Goal: Task Accomplishment & Management: Complete application form

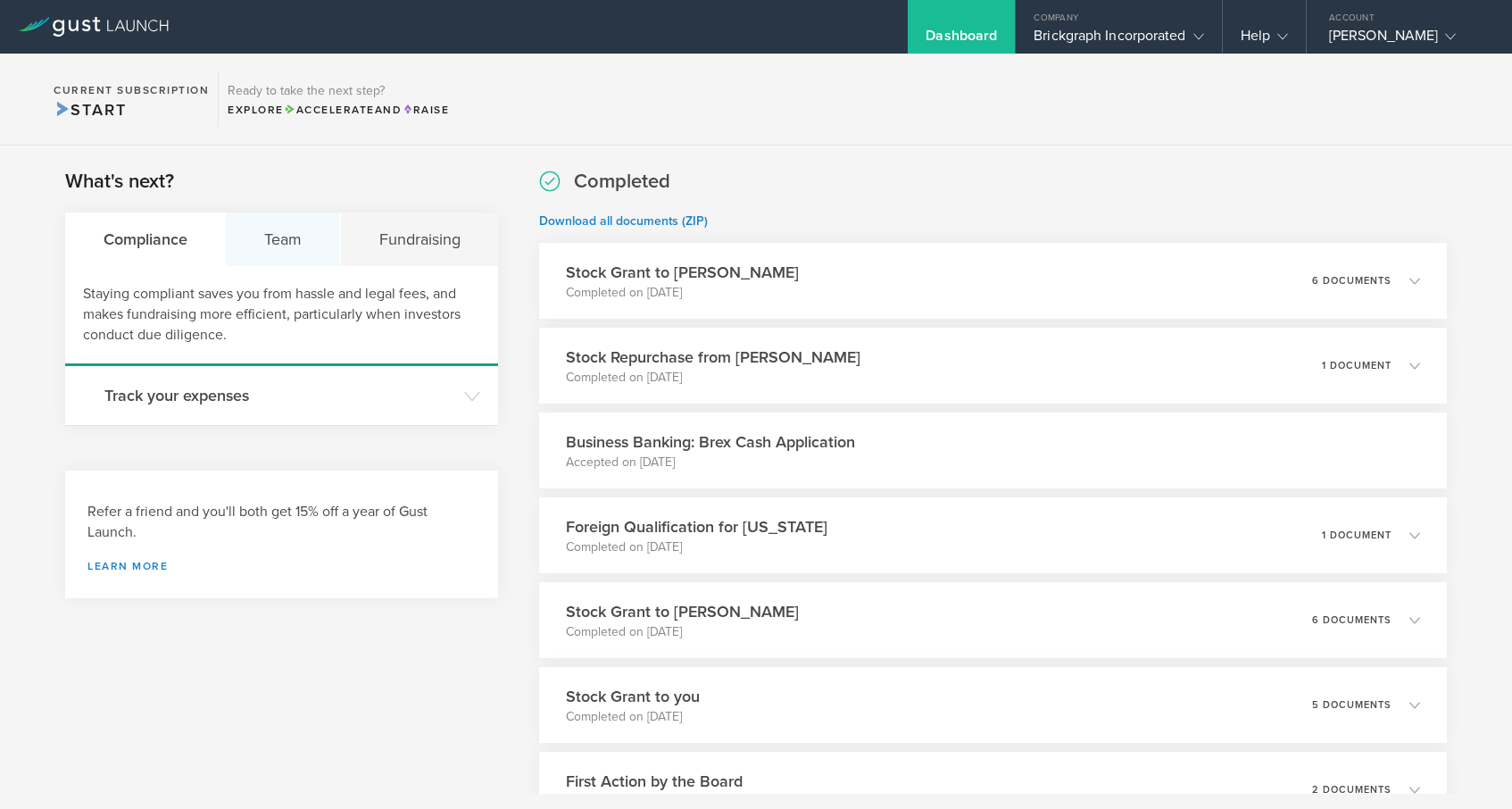
click at [315, 235] on div "Team" at bounding box center [283, 239] width 114 height 53
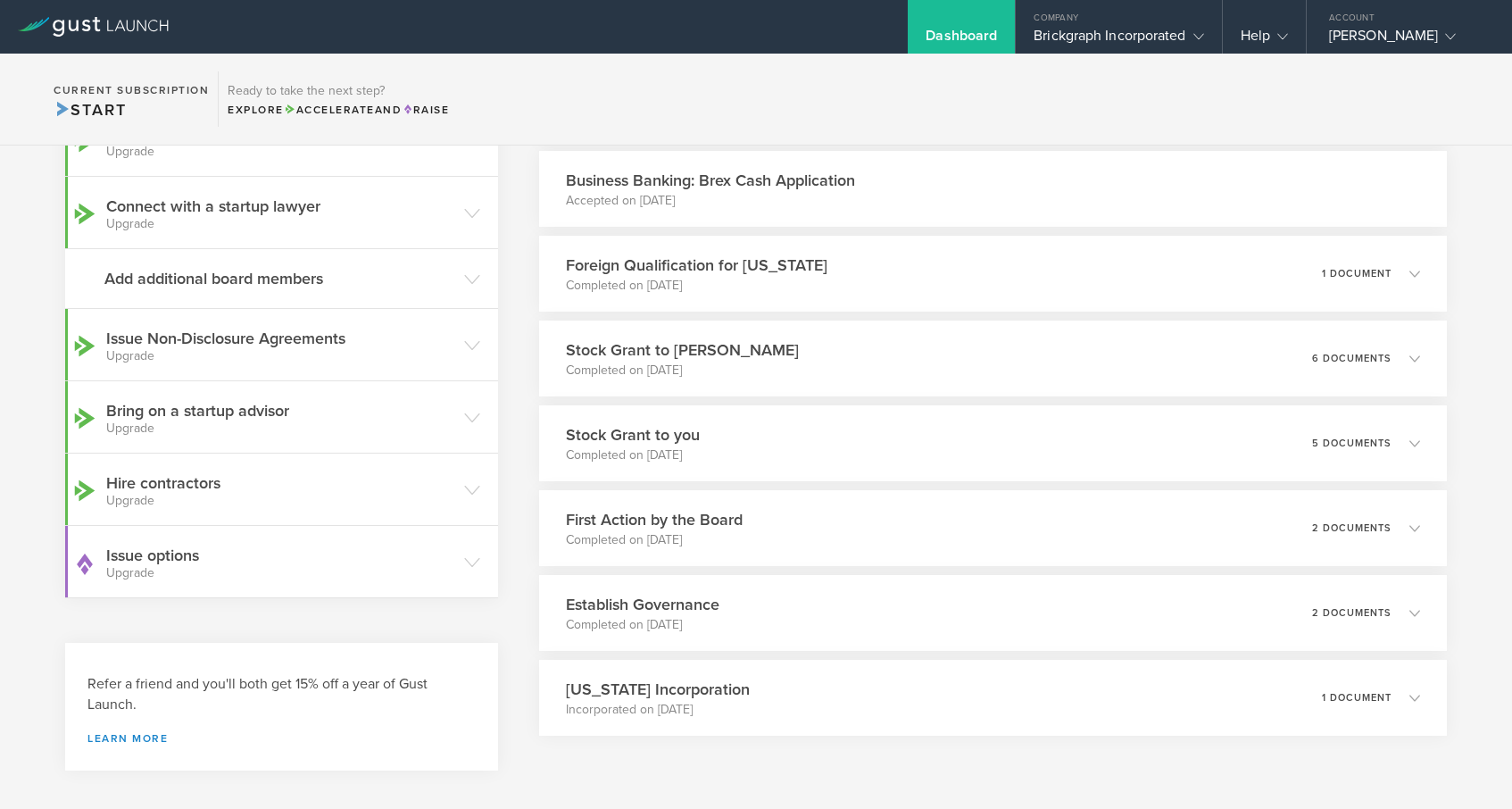
scroll to position [316, 0]
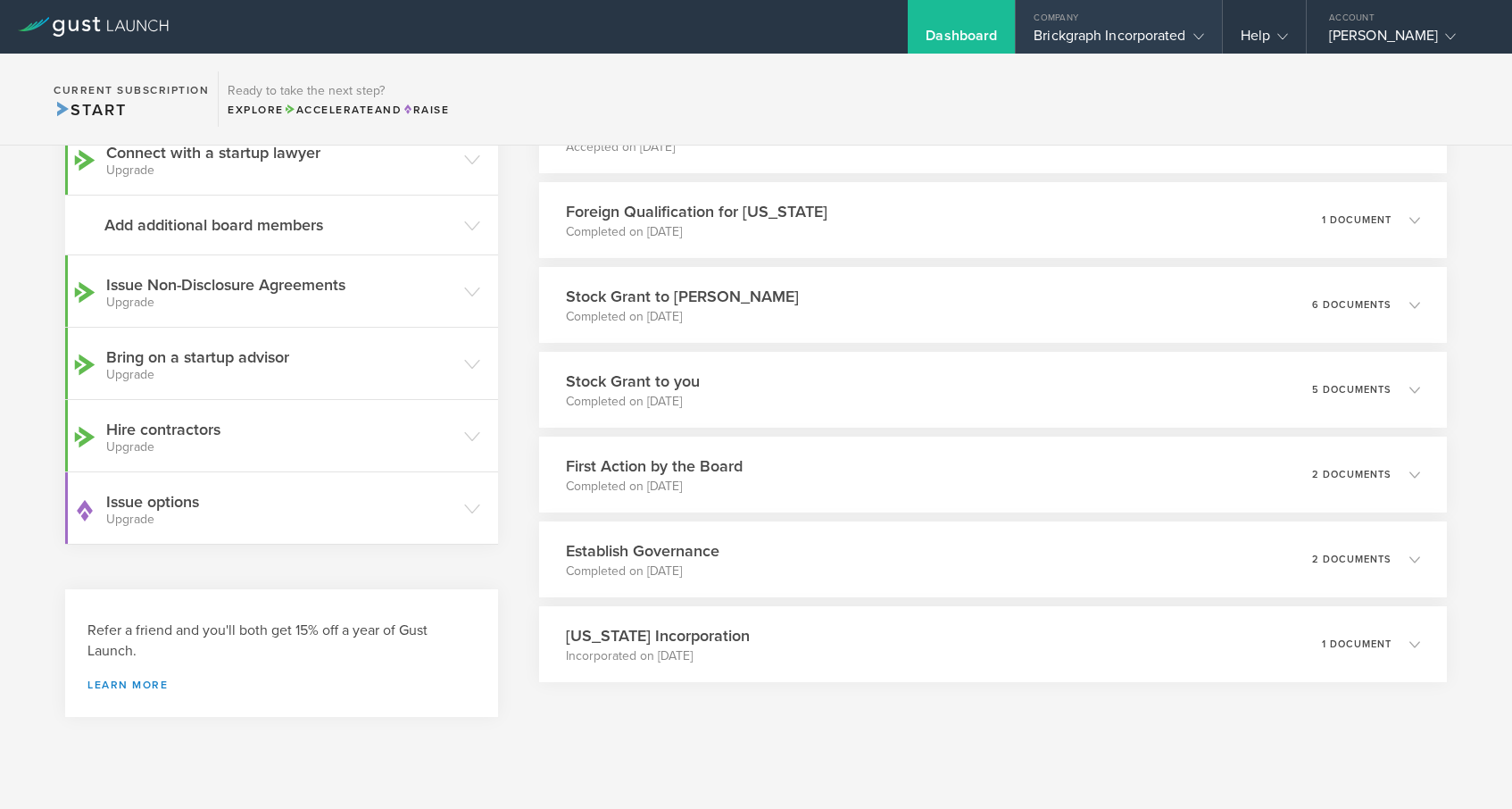
click at [1134, 33] on div "Brickgraph Incorporated" at bounding box center [1118, 39] width 170 height 27
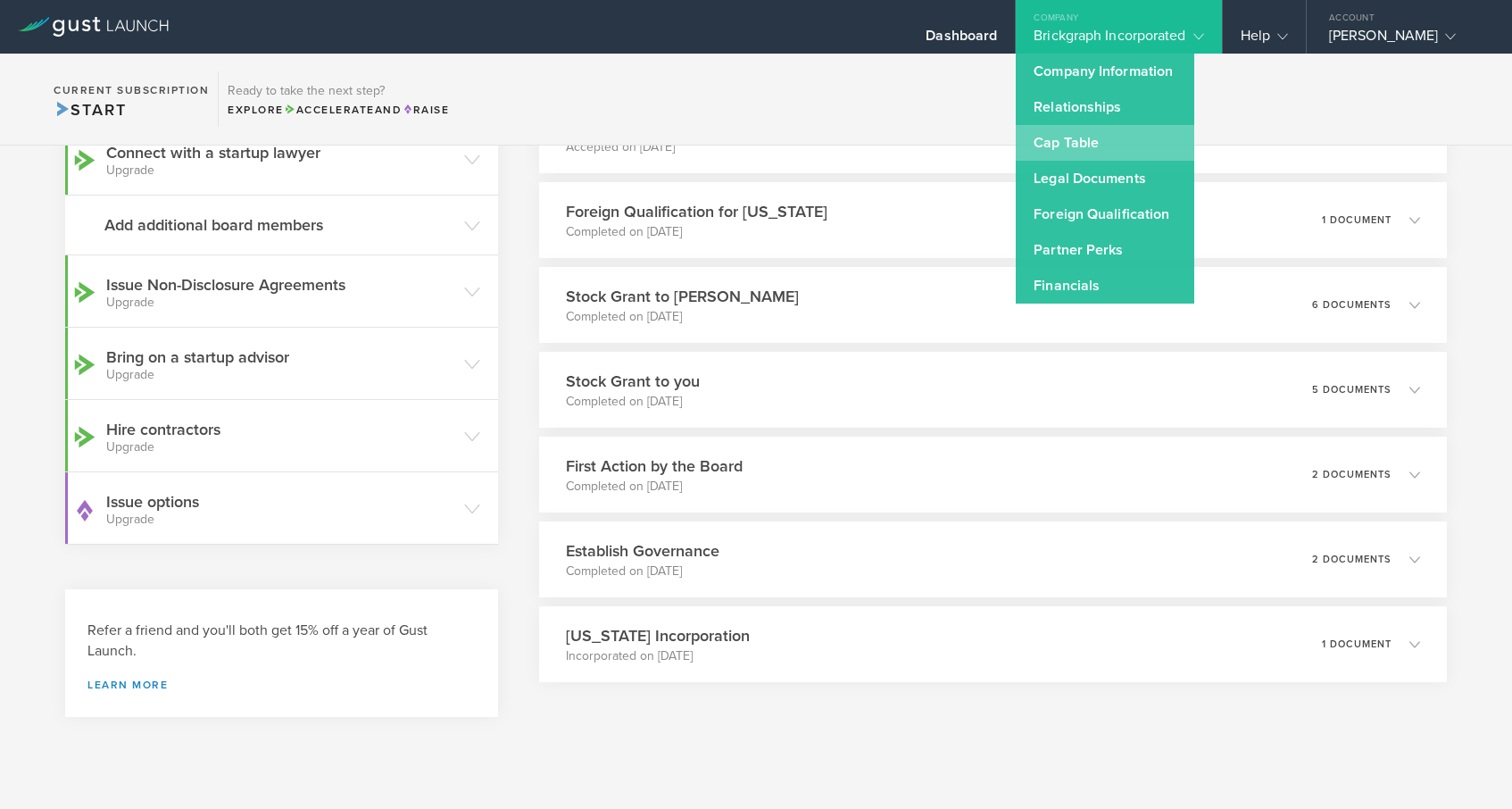
click at [1063, 150] on link "Cap Table" at bounding box center [1105, 143] width 179 height 35
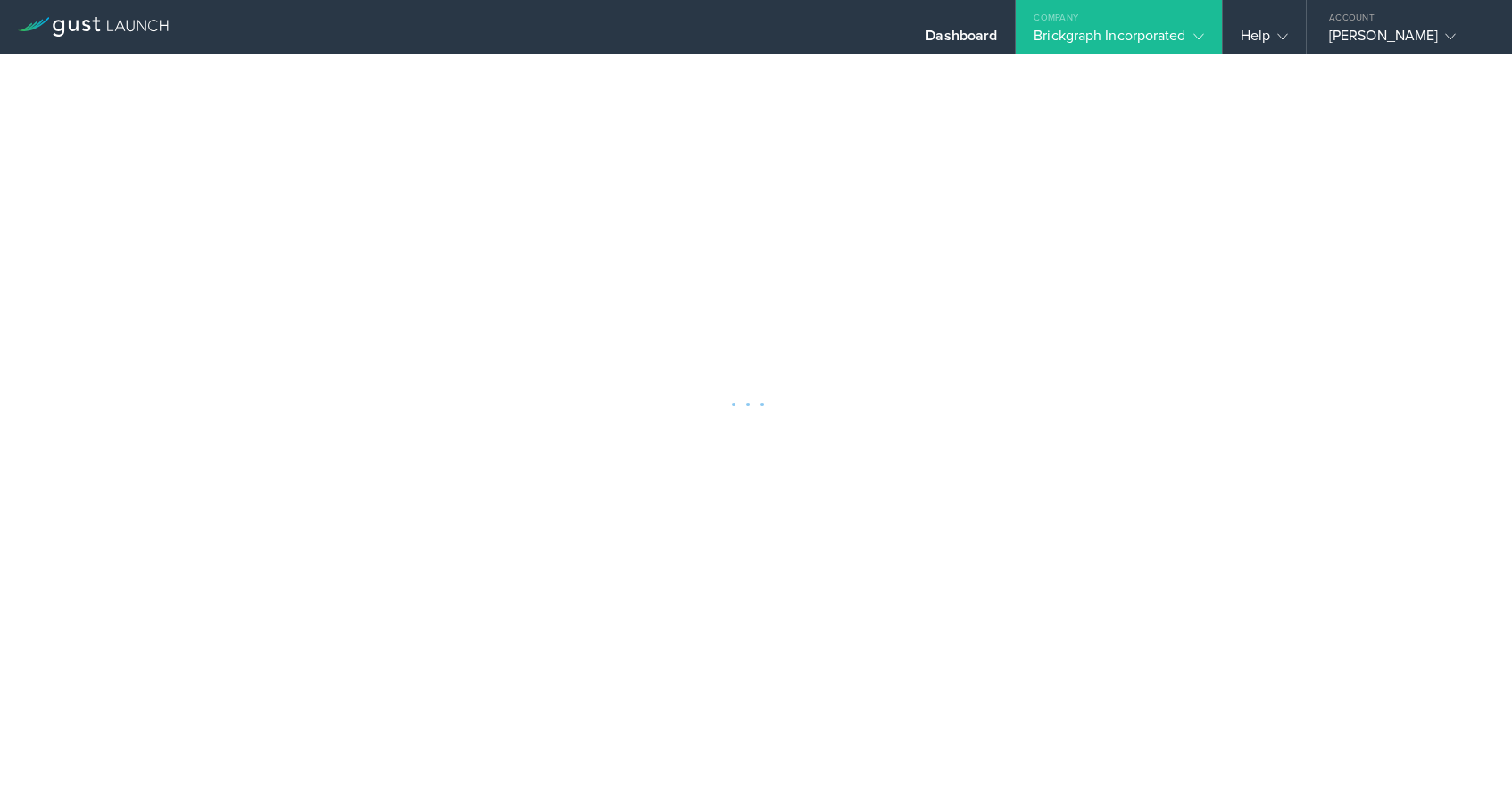
scroll to position [208, 0]
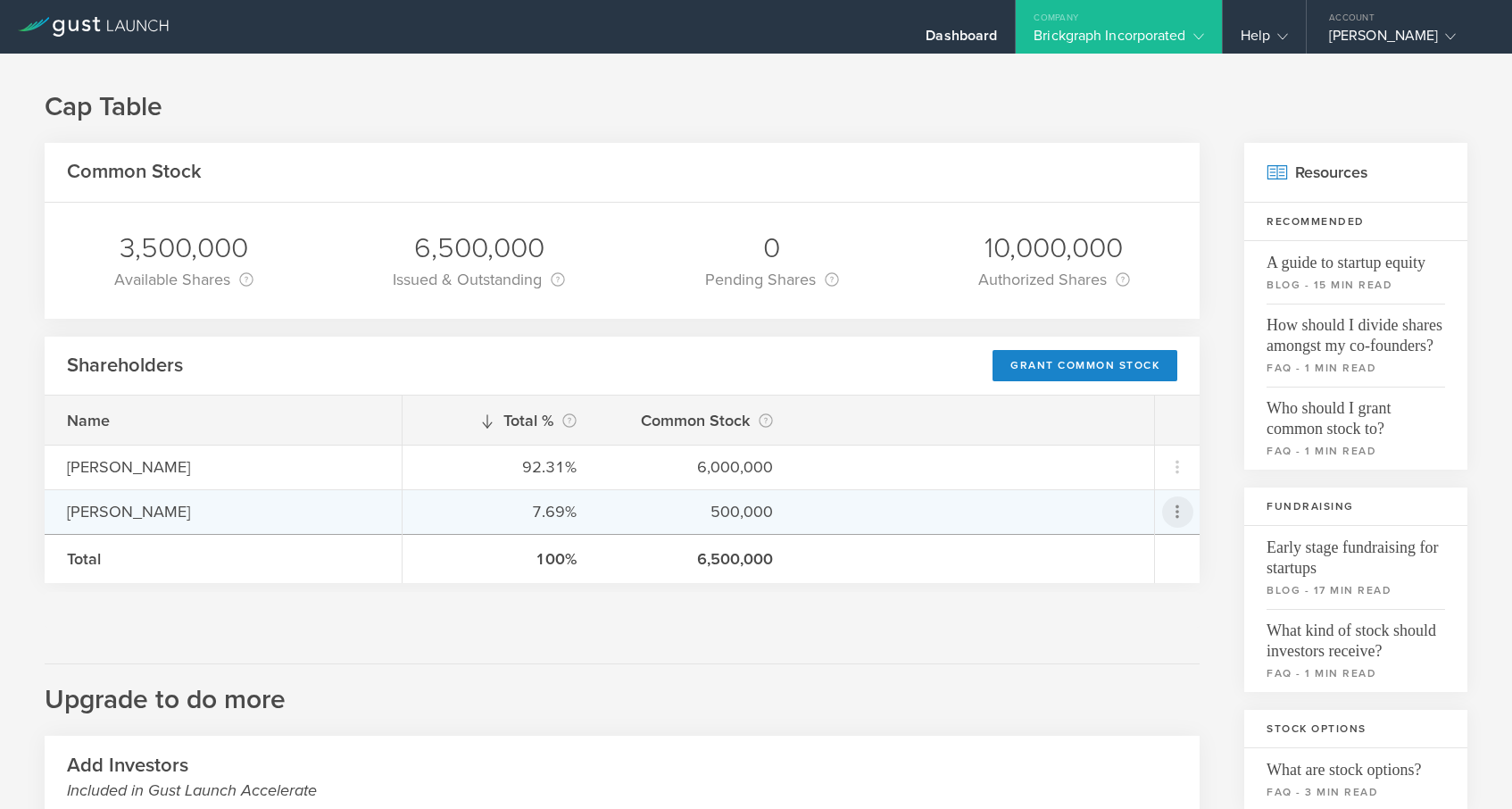
click at [1182, 518] on icon at bounding box center [1178, 511] width 22 height 22
click at [1134, 605] on div "due to termination" at bounding box center [1121, 612] width 136 height 18
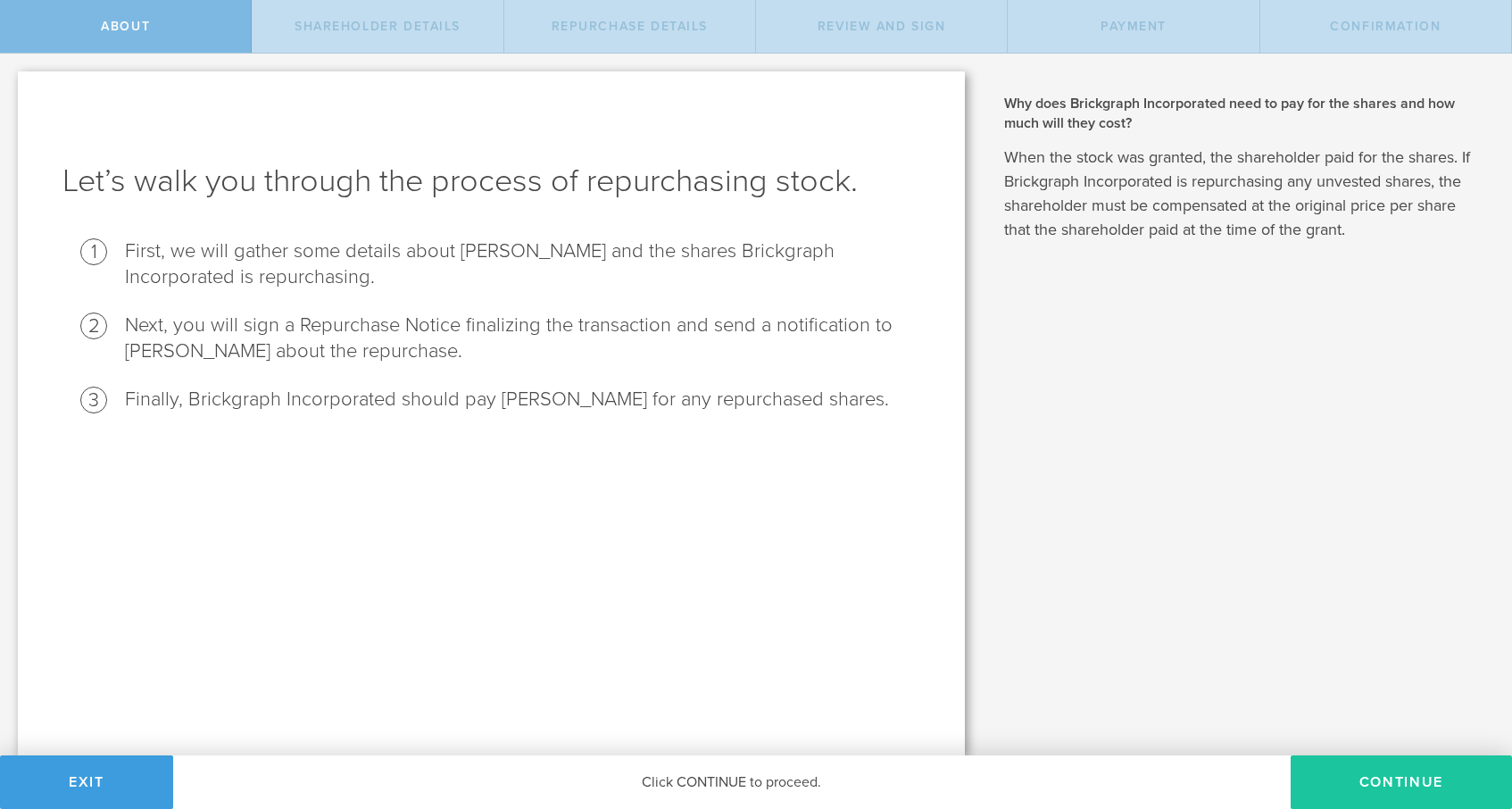
click at [1410, 781] on button "Continue" at bounding box center [1401, 781] width 221 height 53
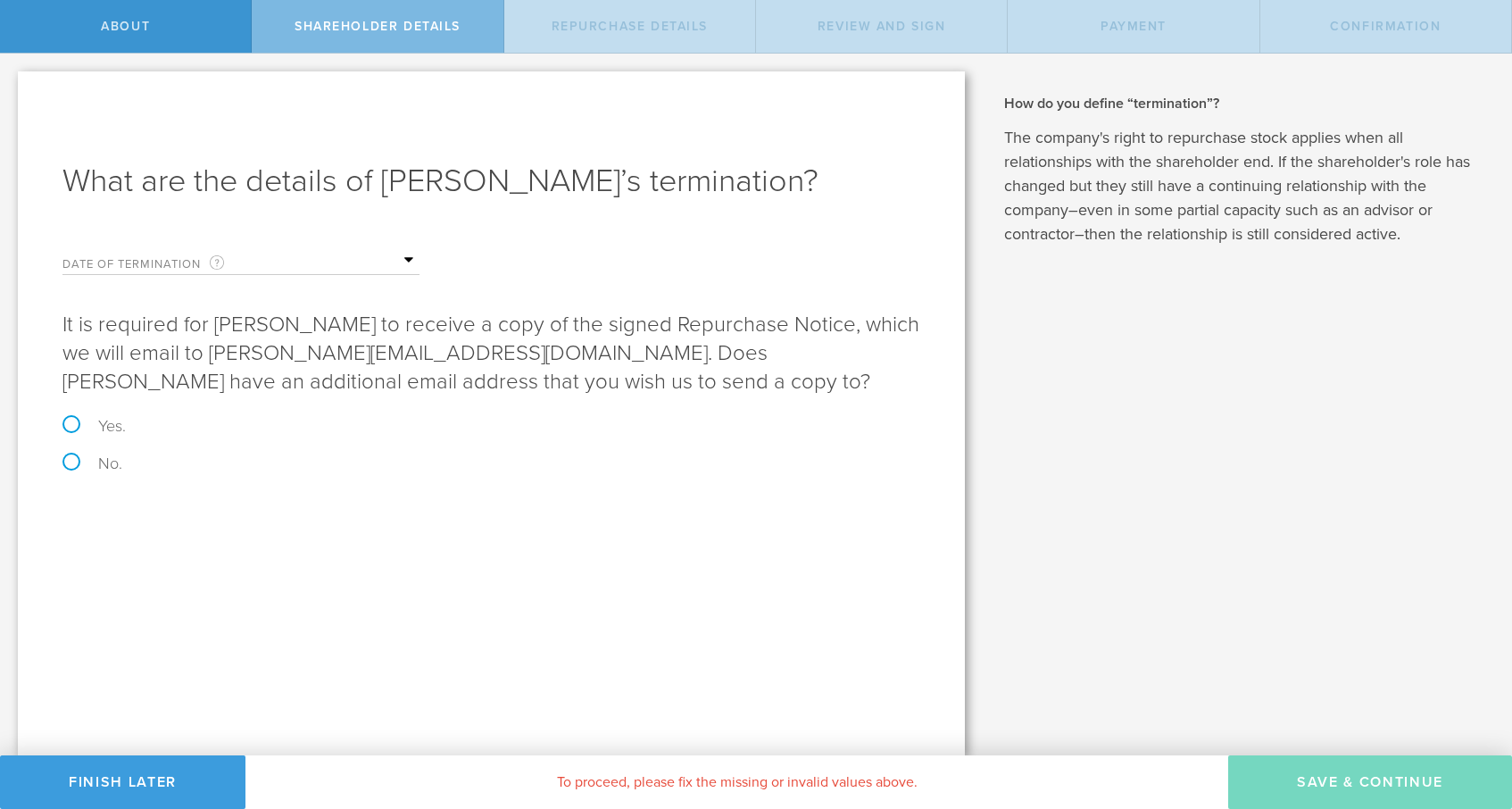
click at [67, 427] on label "Yes." at bounding box center [492, 426] width 858 height 16
click at [12, 91] on input "Yes." at bounding box center [6, 72] width 12 height 37
radio input "true"
click at [235, 591] on input "email" at bounding box center [553, 593] width 715 height 27
paste input "jensclotten@gmail.com"
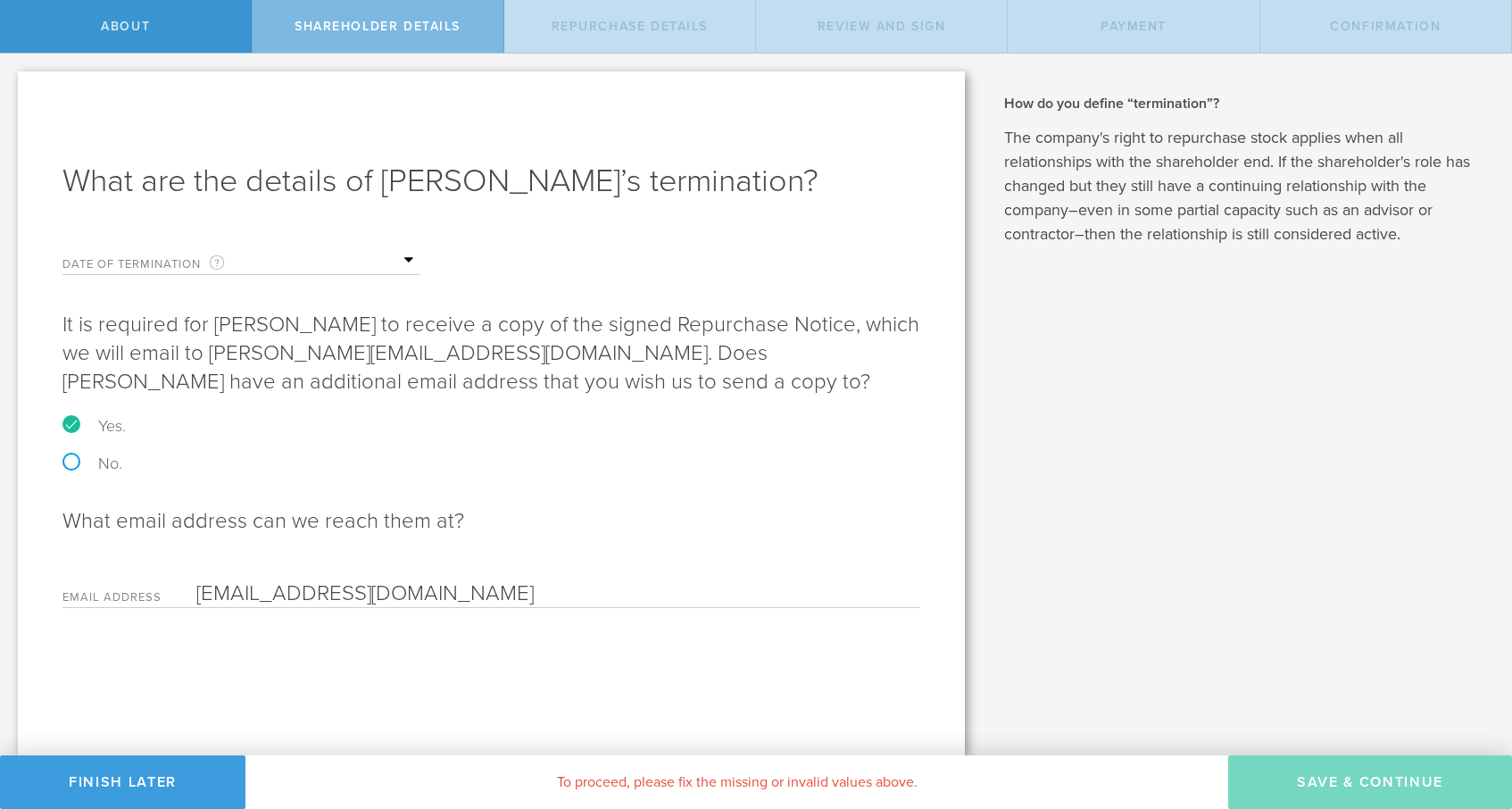
type input "jensclotten@gmail.com"
click at [597, 502] on form "Date of Termination This is the date that Jens Clotten severed ties with your c…" at bounding box center [492, 423] width 858 height 370
click at [393, 254] on input "text" at bounding box center [330, 260] width 179 height 27
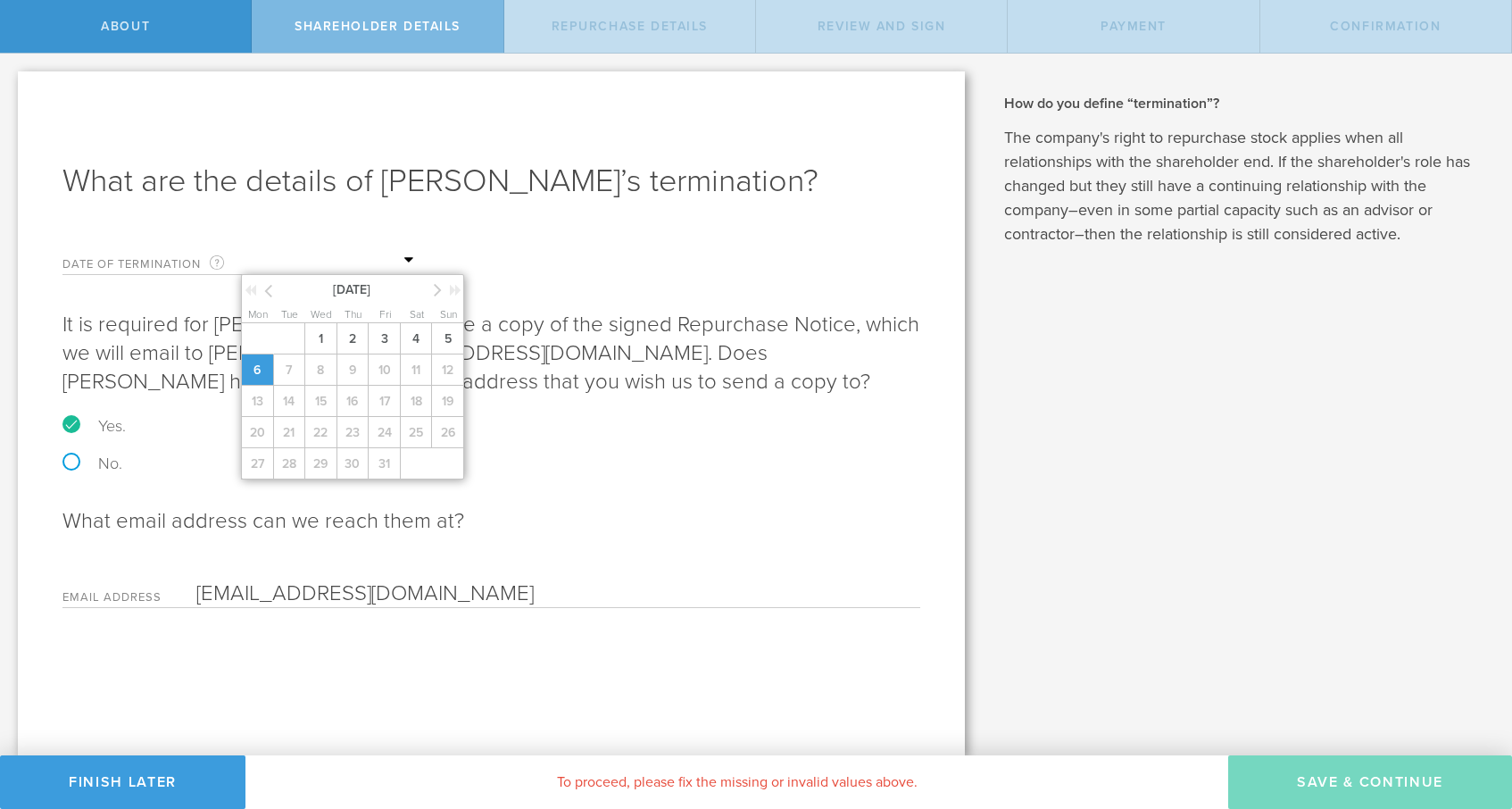
click at [266, 364] on span "6" at bounding box center [257, 370] width 32 height 31
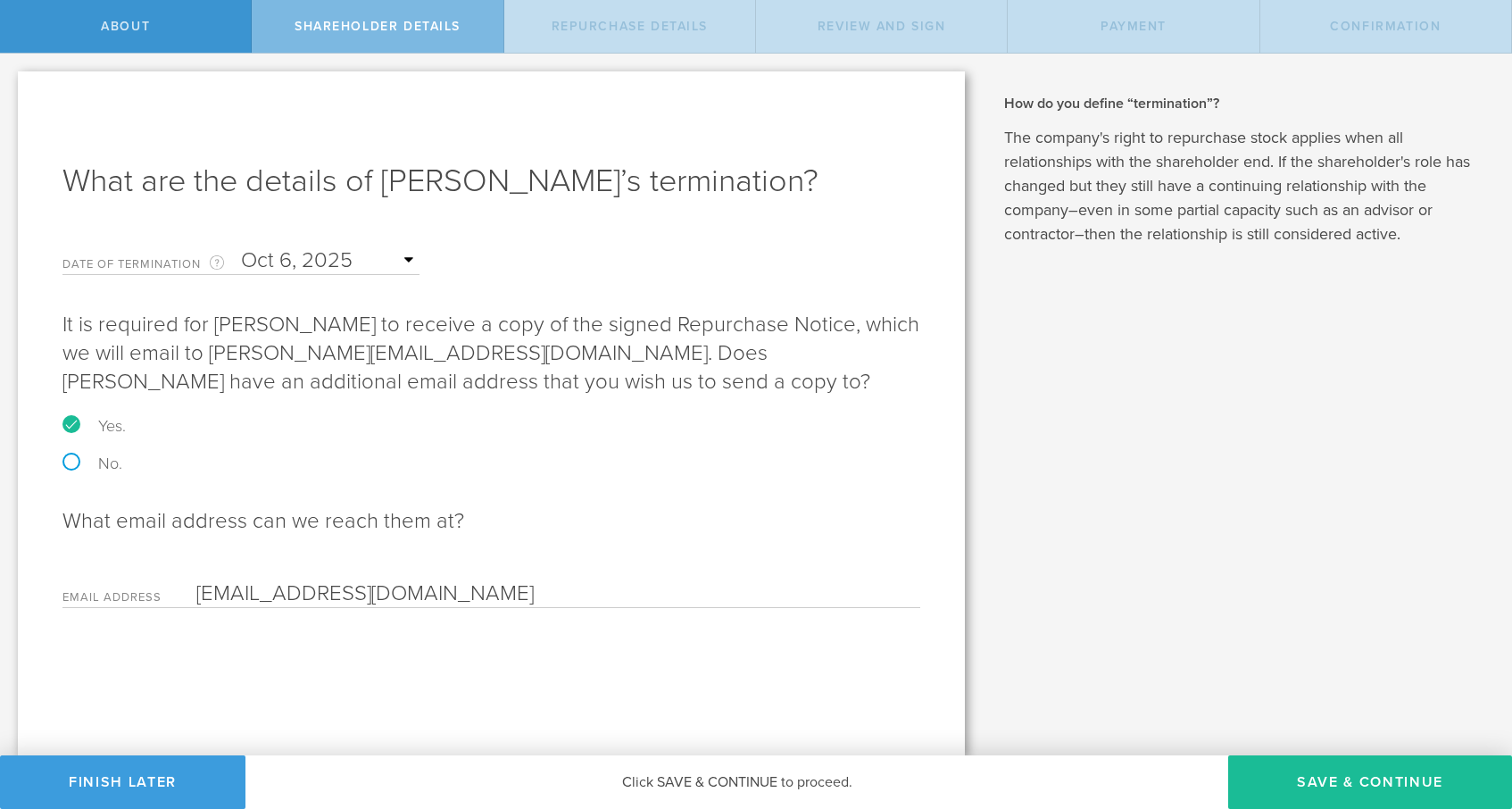
click at [889, 551] on span "What email address can we reach them at? Email Address jensclotten@gmail.com Pl…" at bounding box center [492, 557] width 858 height 101
click at [1412, 773] on button "Save & Continue" at bounding box center [1369, 781] width 284 height 53
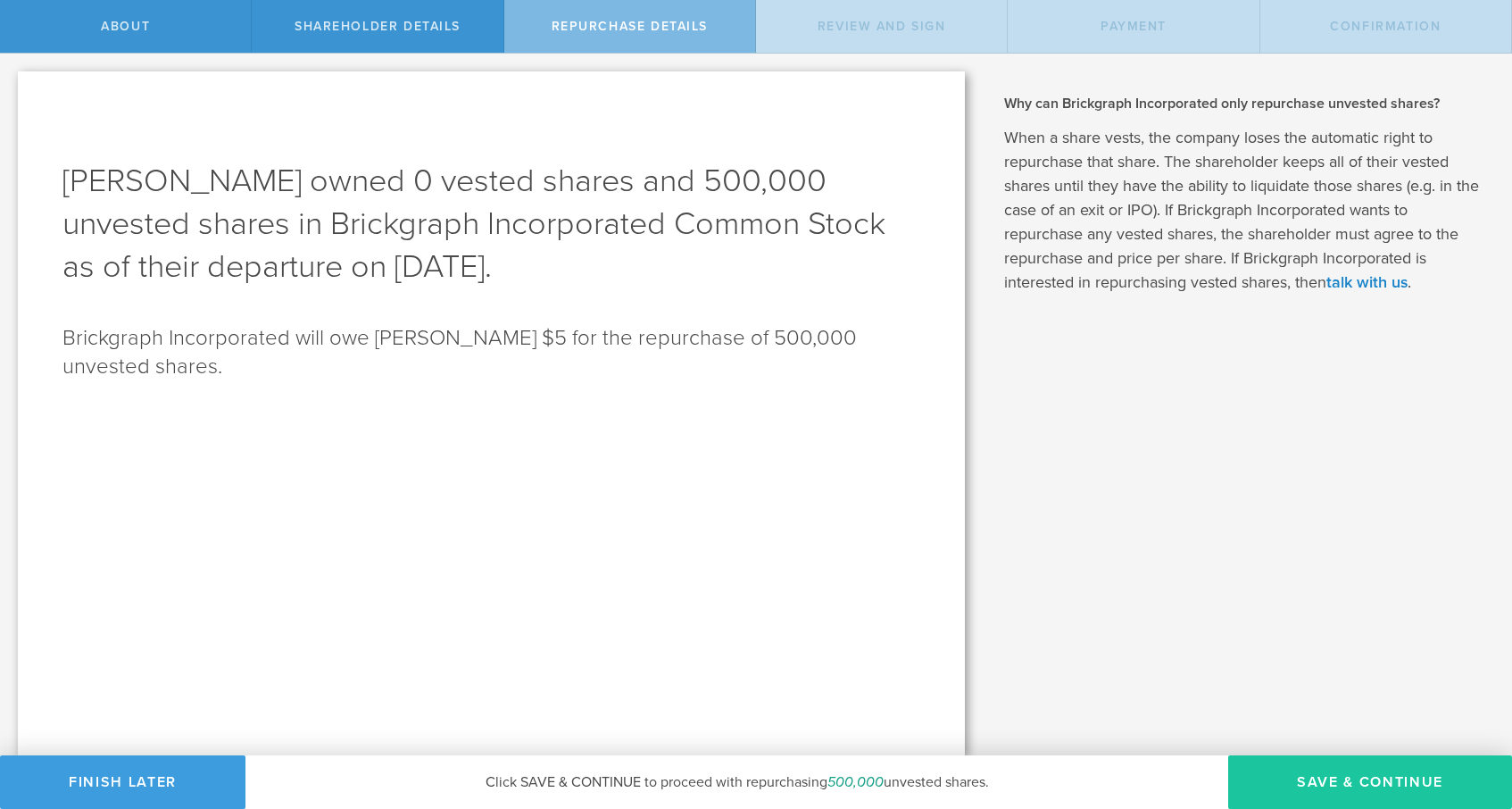
click at [1341, 776] on button "Save & Continue" at bounding box center [1369, 781] width 284 height 53
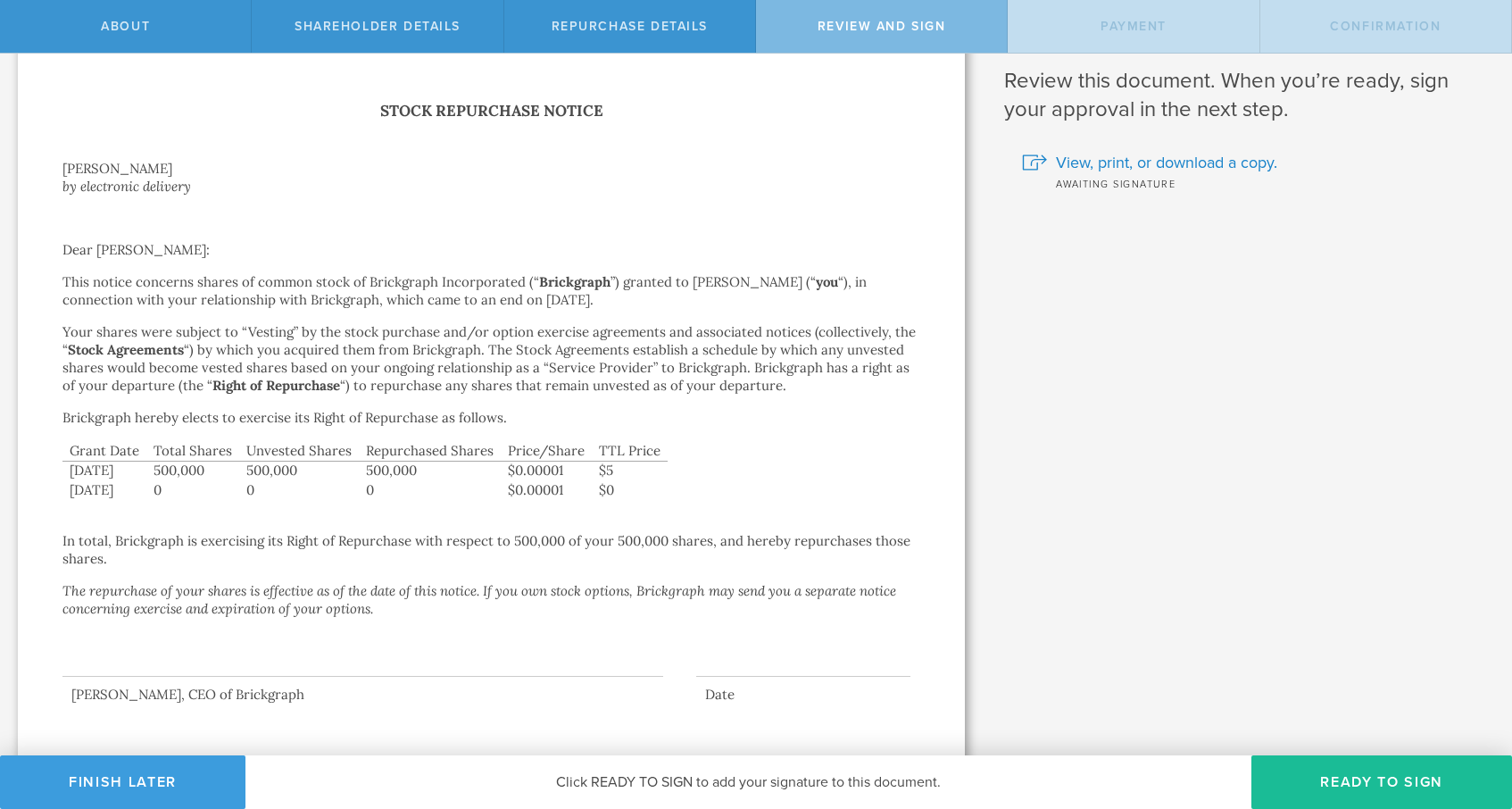
scroll to position [55, 0]
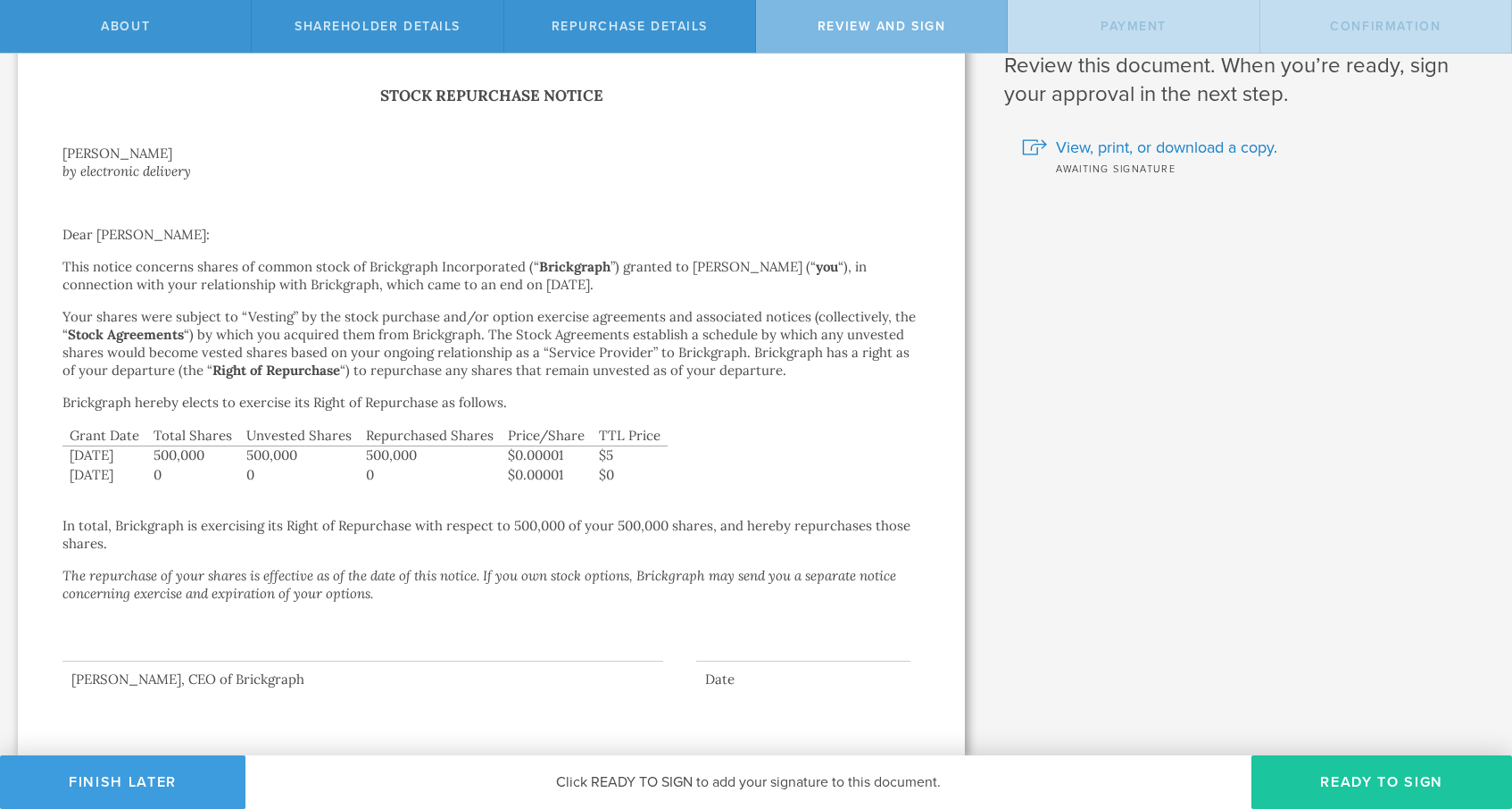
click at [1370, 786] on button "Ready to Sign" at bounding box center [1381, 781] width 261 height 53
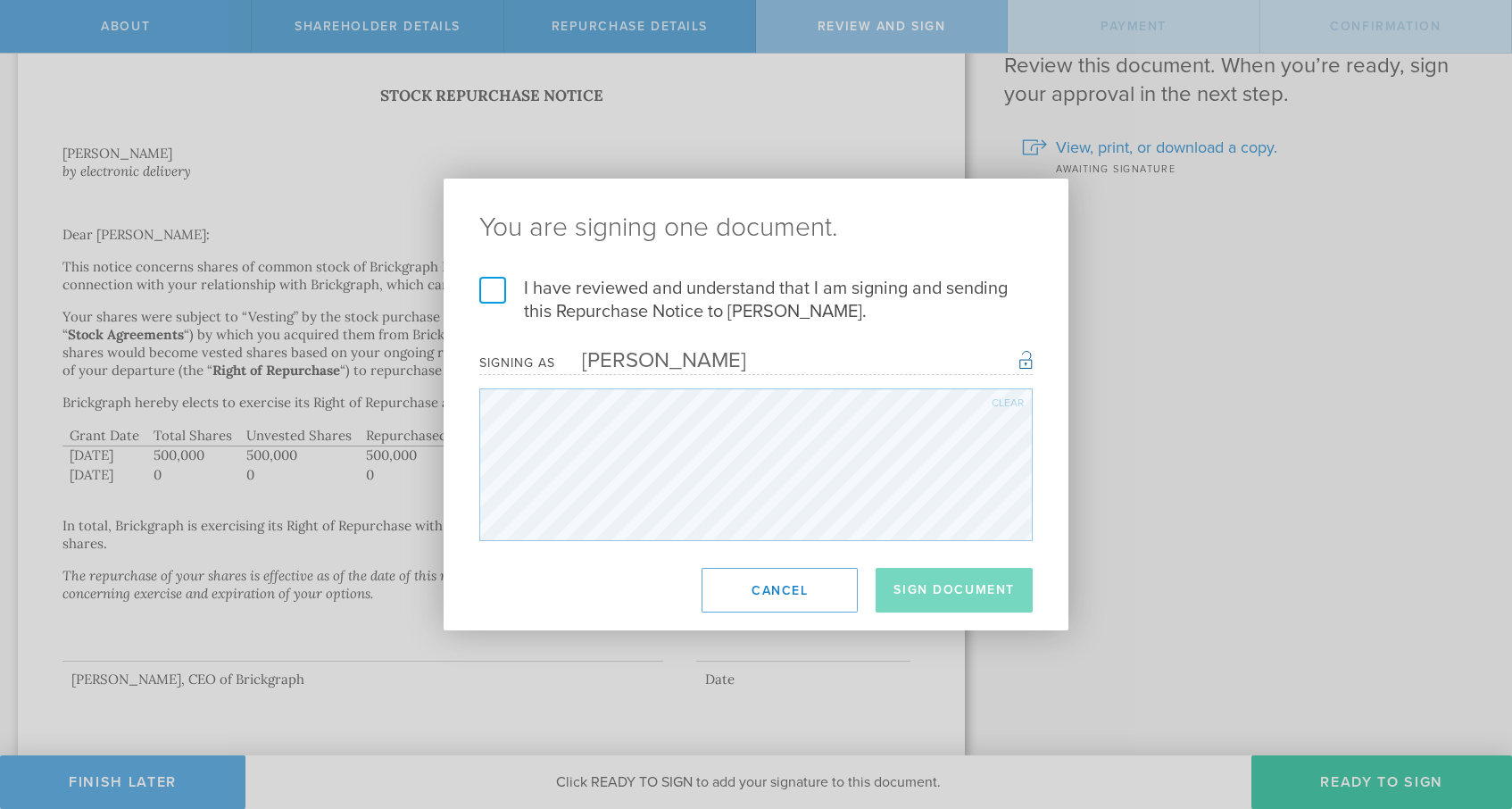
click at [491, 285] on label "I have reviewed and understand that I am signing and sending this Repurchase No…" at bounding box center [756, 299] width 553 height 46
click at [0, 0] on input "I have reviewed and understand that I am signing and sending this Repurchase No…" at bounding box center [0, 0] width 0 height 0
click at [969, 586] on button "Sign Document" at bounding box center [955, 589] width 157 height 44
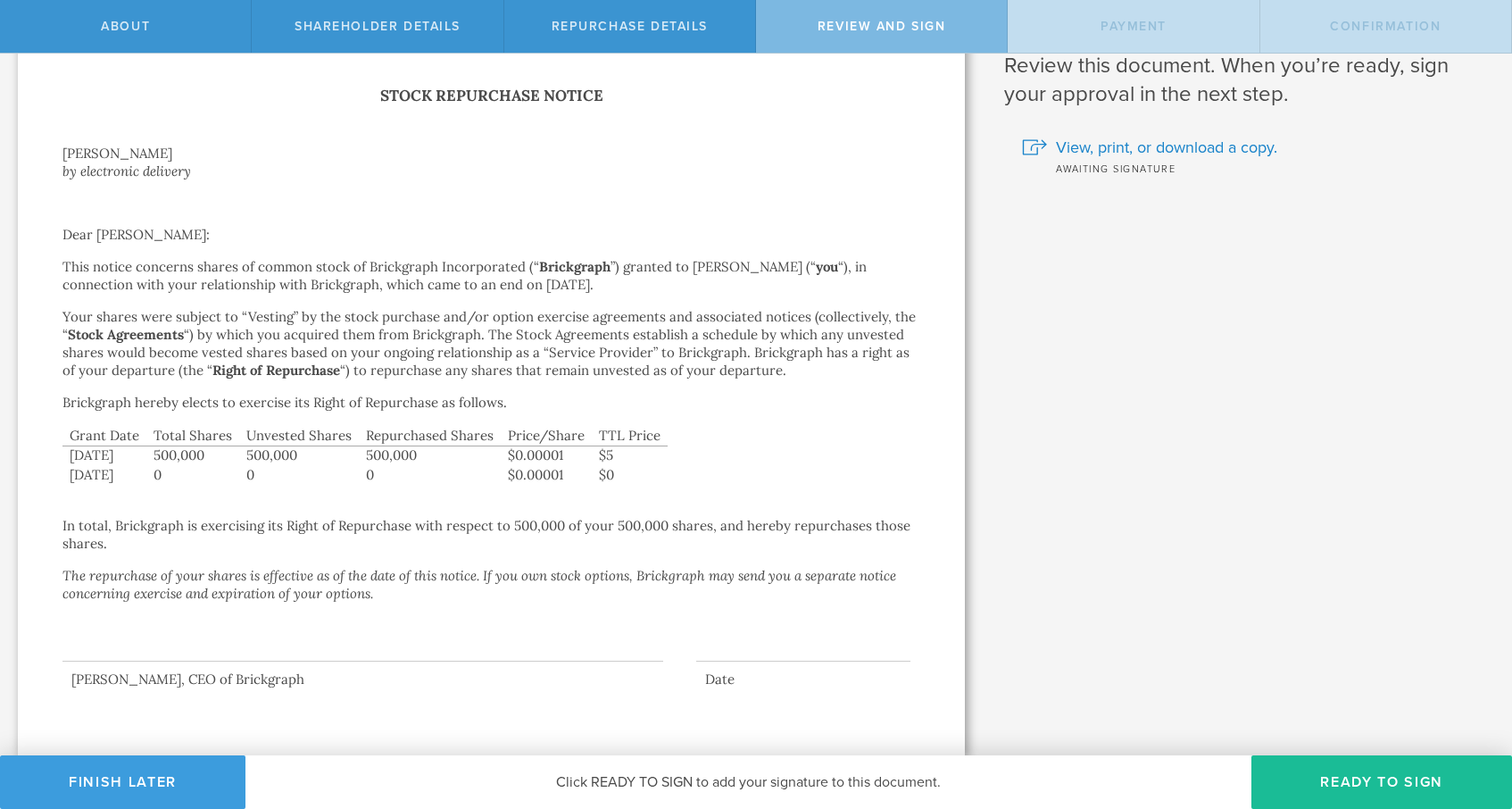
scroll to position [0, 0]
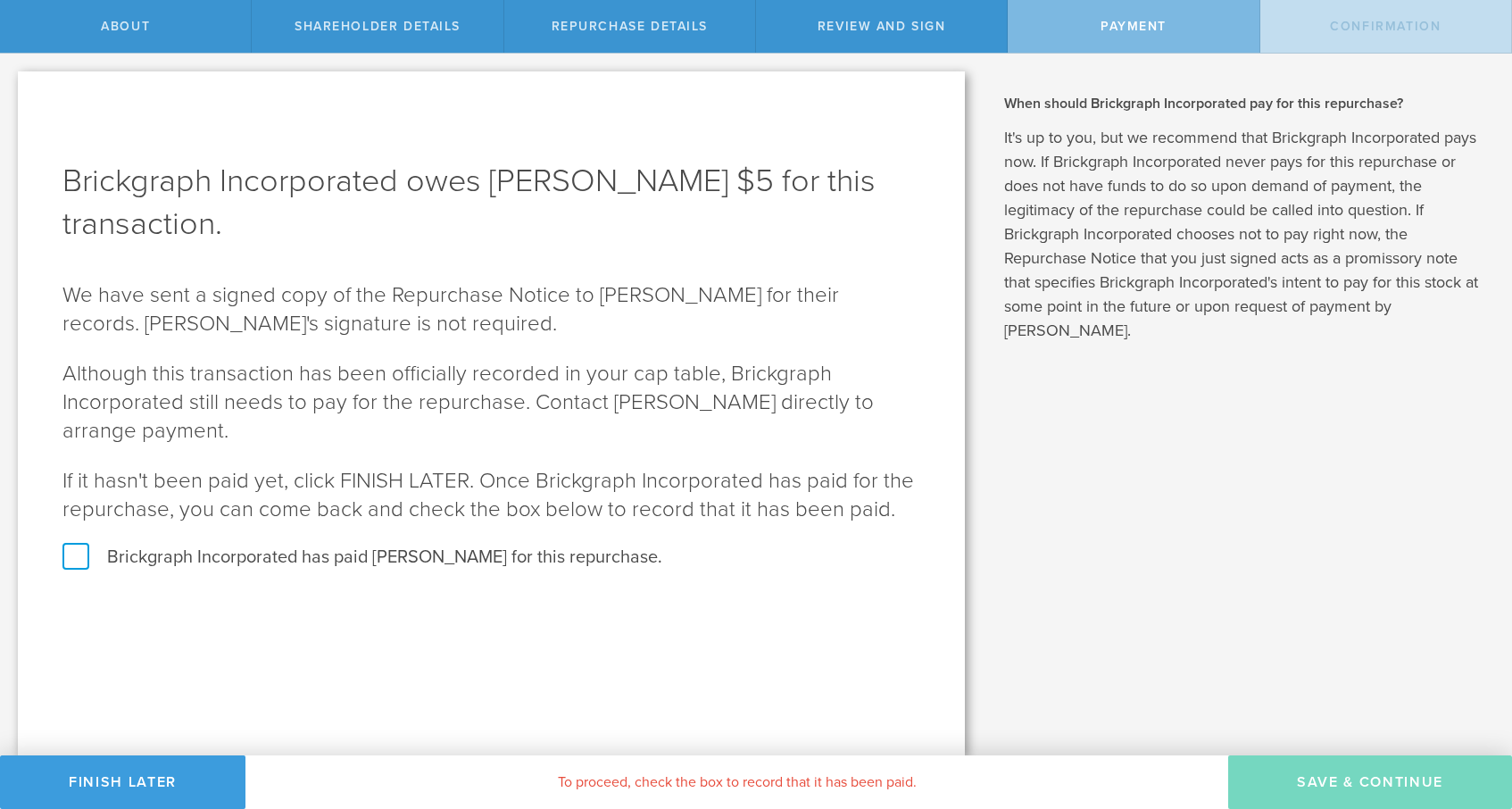
click at [73, 556] on label "Brickgraph Incorporated has paid Jens Clotten for this repurchase." at bounding box center [492, 557] width 858 height 24
click at [12, 91] on input "Brickgraph Incorporated has paid Jens Clotten for this repurchase." at bounding box center [6, 72] width 12 height 37
checkbox input "true"
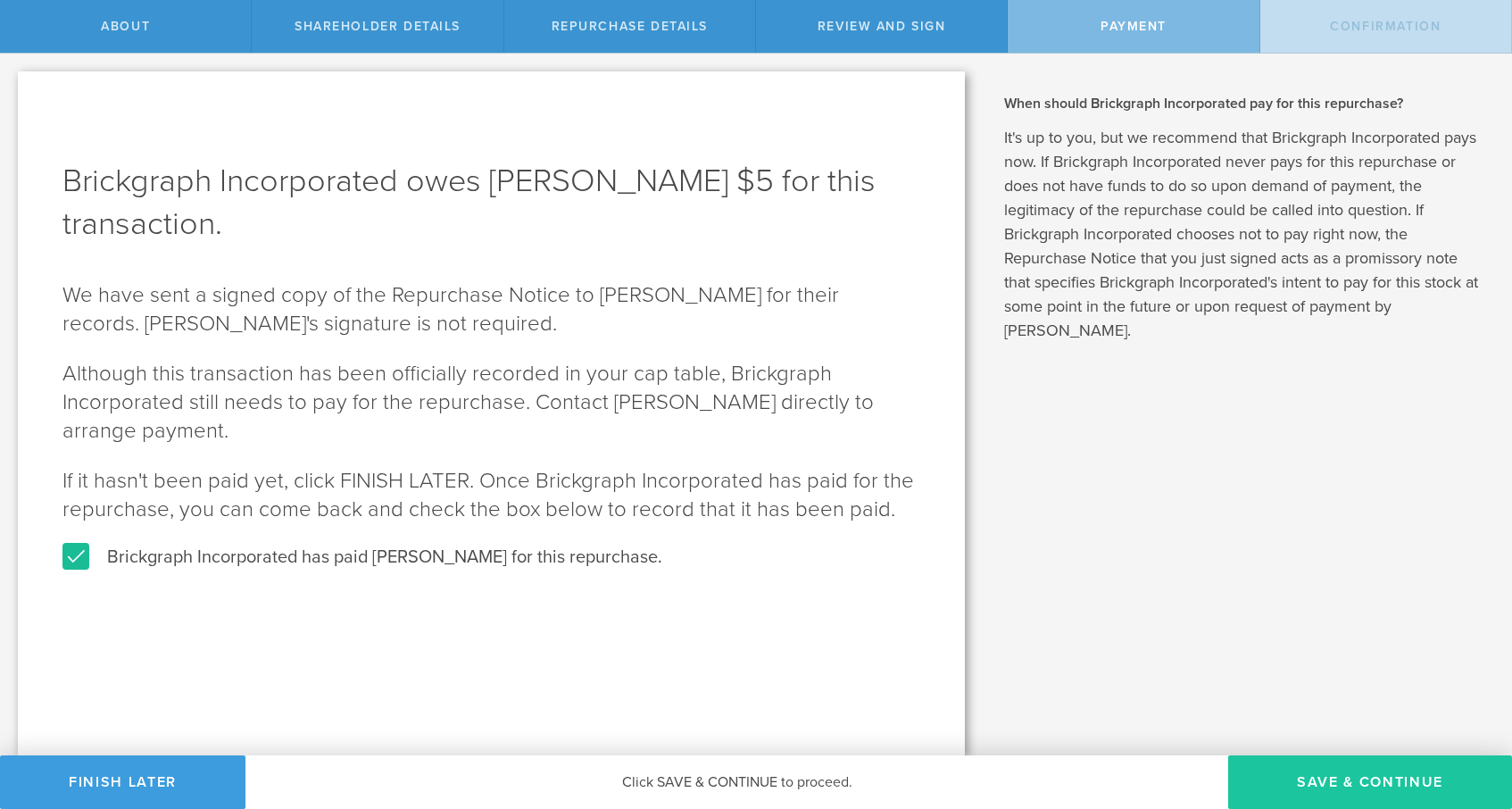
click at [1373, 778] on button "SAVE & CONTINUE" at bounding box center [1369, 781] width 284 height 53
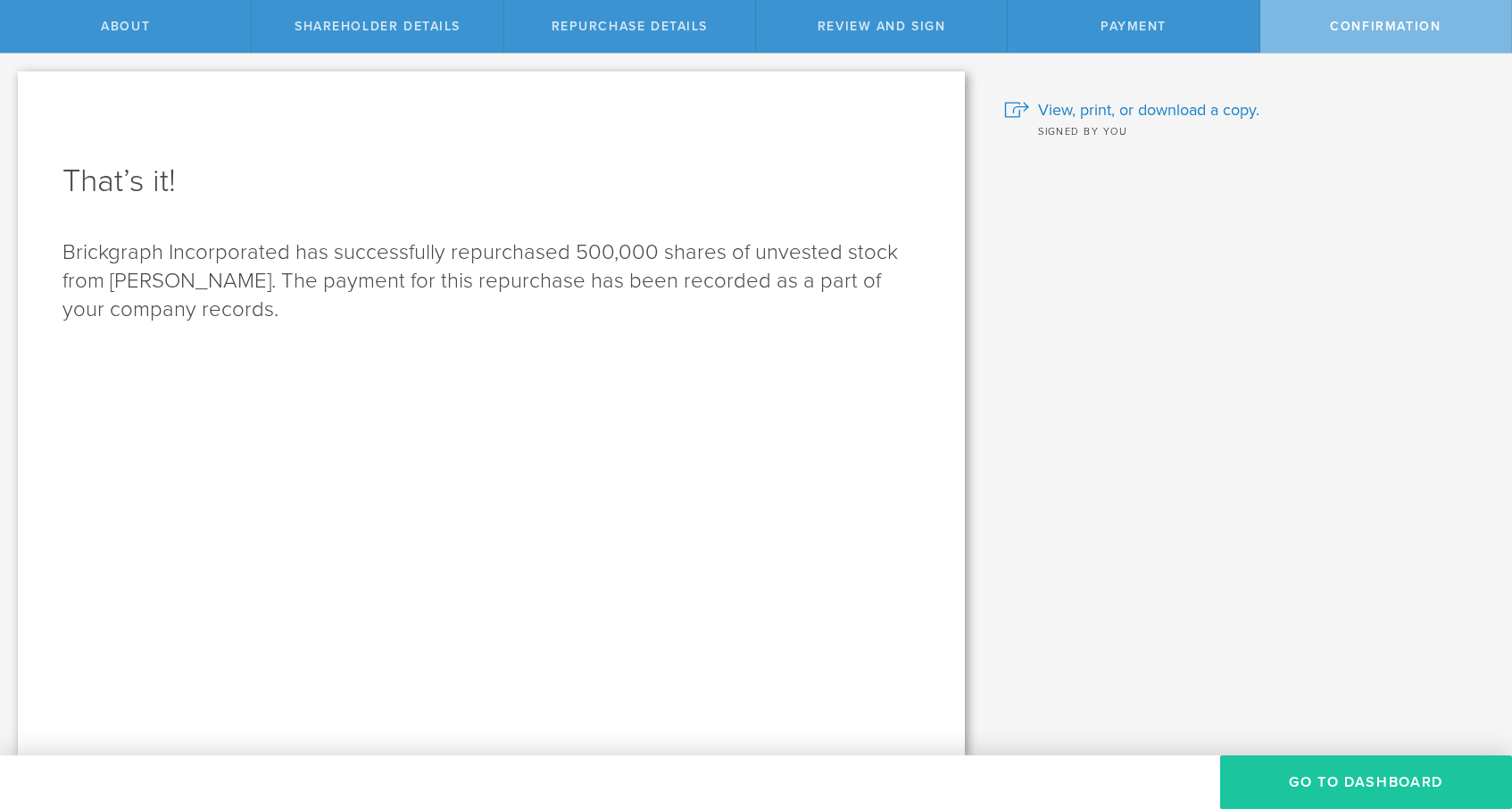
click at [1359, 773] on button "Go to Dashboard" at bounding box center [1366, 781] width 292 height 53
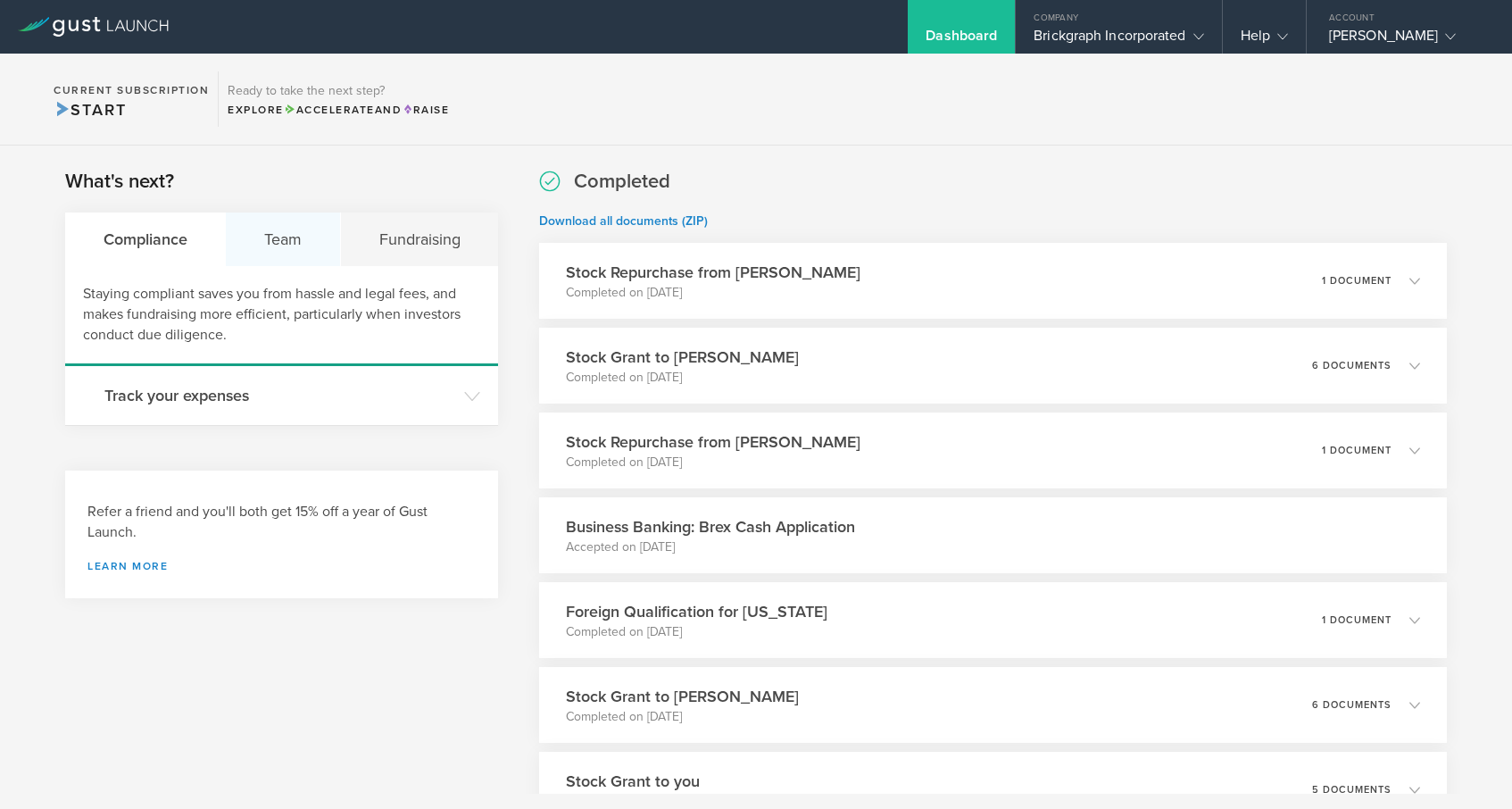
click at [277, 228] on div "Team" at bounding box center [283, 239] width 114 height 53
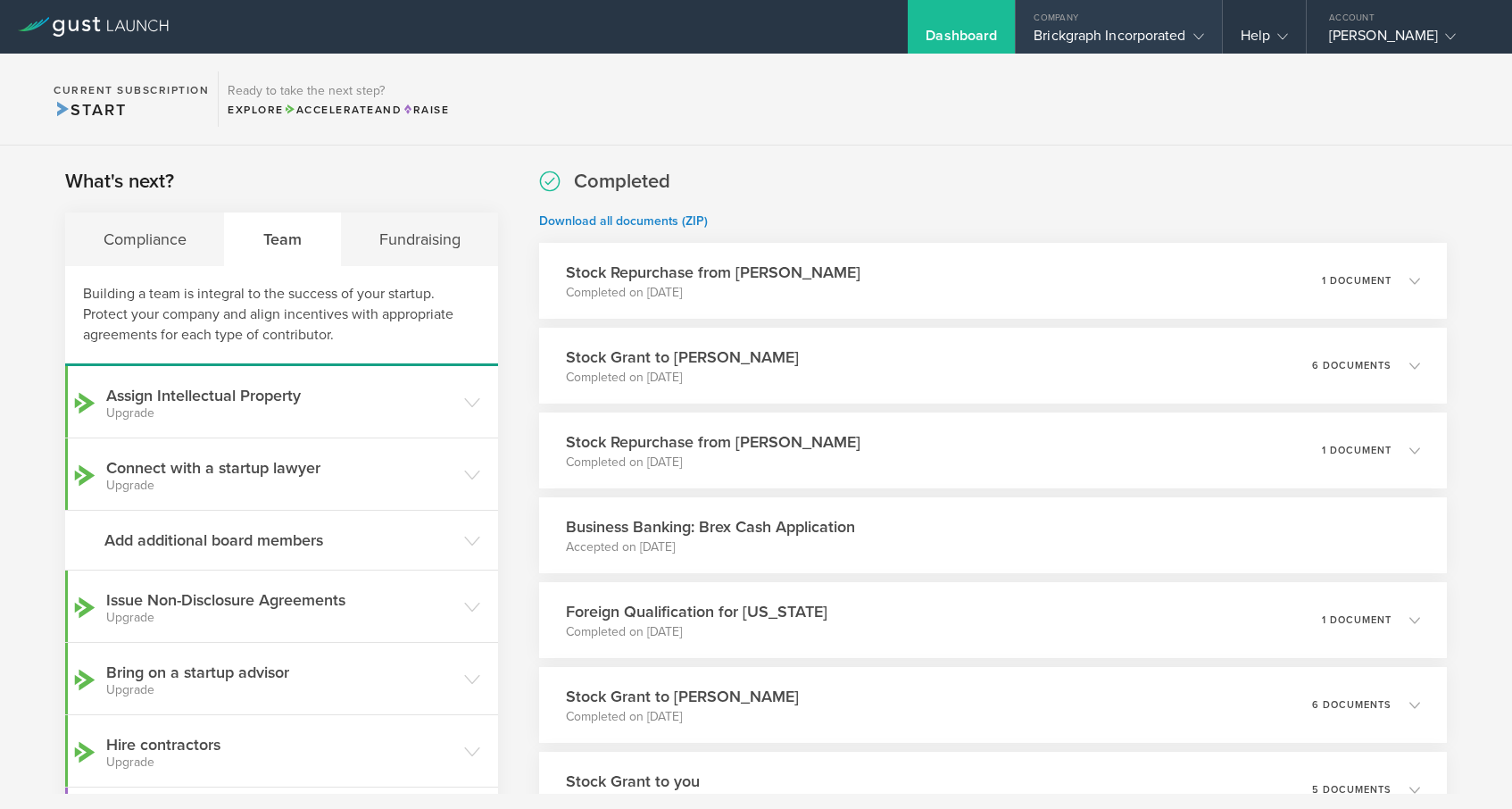
click at [1156, 34] on div "Brickgraph Incorporated" at bounding box center [1118, 39] width 170 height 27
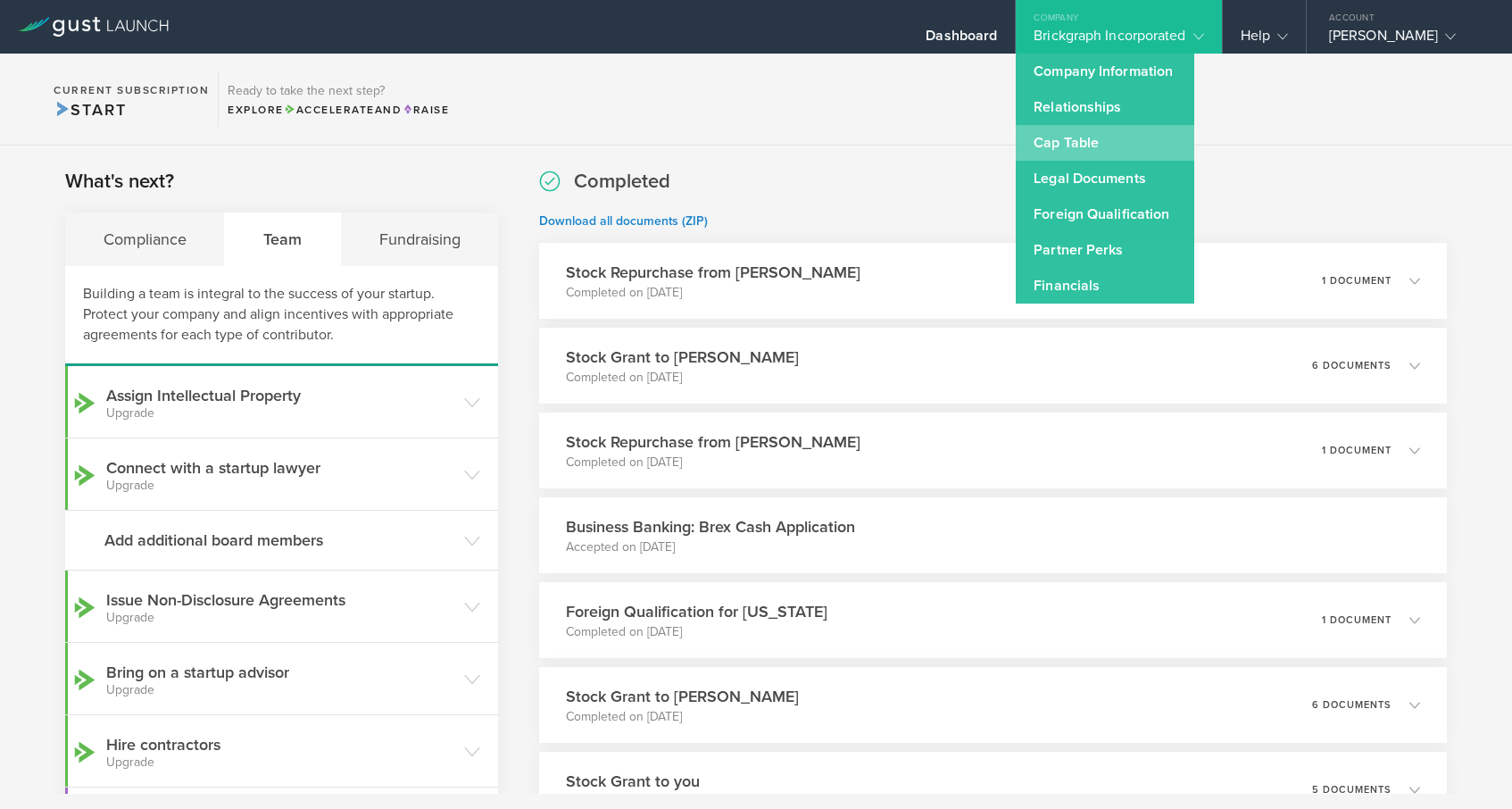
click at [1081, 142] on link "Cap Table" at bounding box center [1105, 143] width 179 height 35
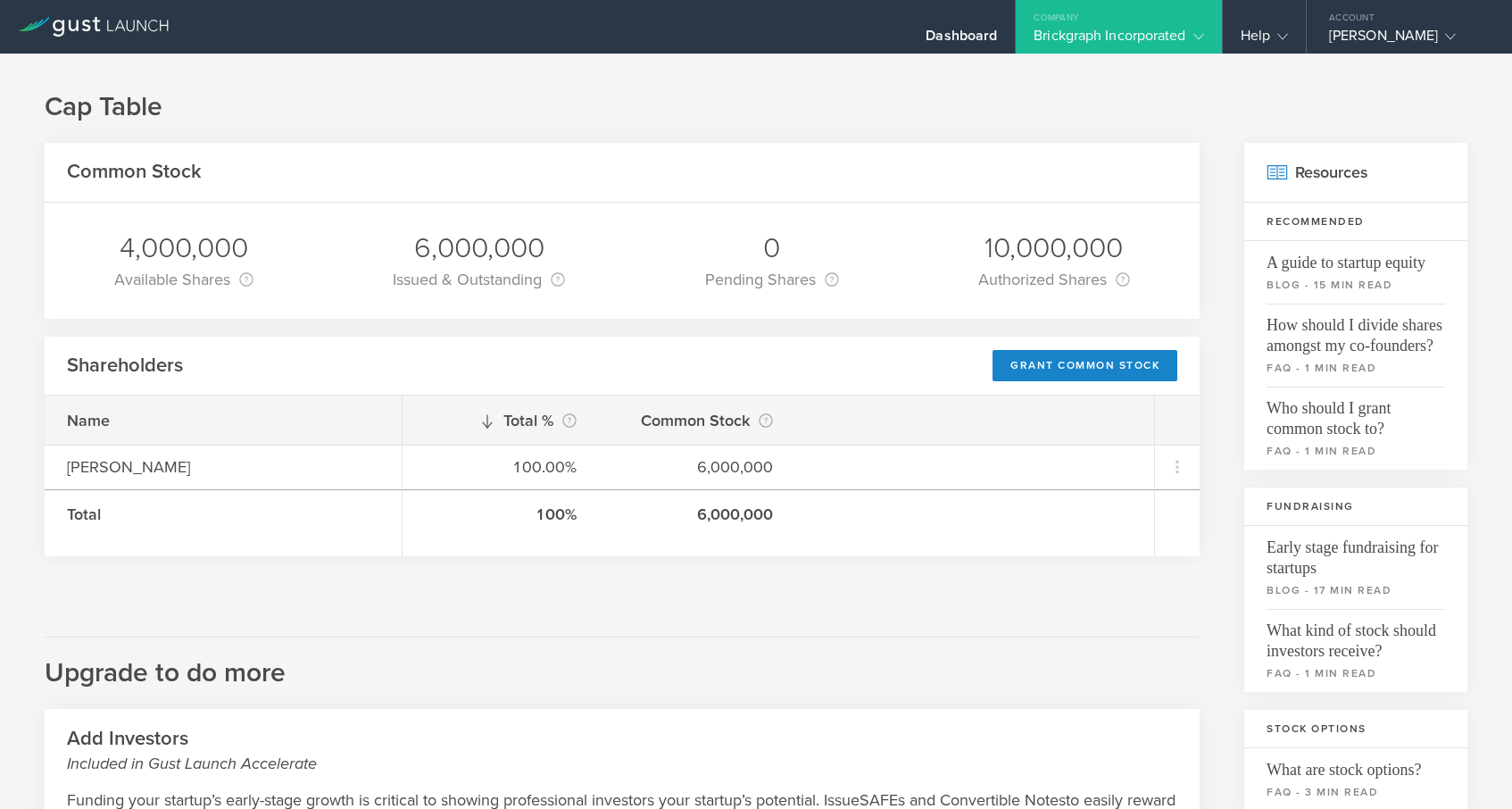
click at [645, 99] on h1 "Cap Table" at bounding box center [755, 107] width 1423 height 35
